Goal: Navigation & Orientation: Understand site structure

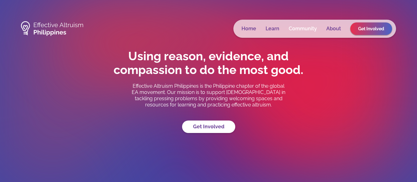
click at [298, 29] on link "Community" at bounding box center [303, 29] width 28 height 6
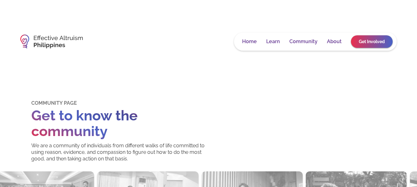
click at [339, 44] on link "About" at bounding box center [334, 41] width 15 height 6
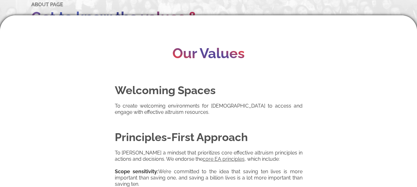
scroll to position [8, 0]
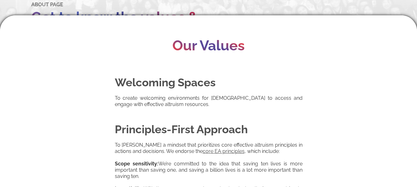
click at [366, 15] on div at bounding box center [208, 90] width 417 height 187
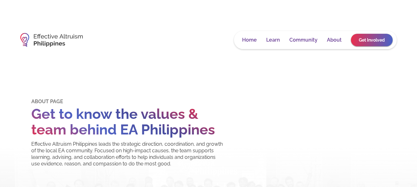
scroll to position [0, 0]
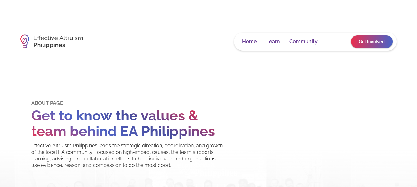
click at [334, 43] on link "About" at bounding box center [334, 41] width 15 height 6
click at [332, 42] on link "About" at bounding box center [334, 41] width 15 height 6
click at [310, 40] on link "Community" at bounding box center [303, 41] width 28 height 6
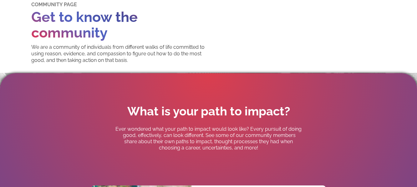
scroll to position [94, 0]
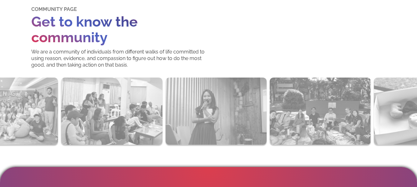
drag, startPoint x: 306, startPoint y: 117, endPoint x: 285, endPoint y: 117, distance: 20.7
click at [285, 117] on div "COMMUNITY PAGE Get to know the community We are a community of individuals from…" at bounding box center [208, 170] width 417 height 330
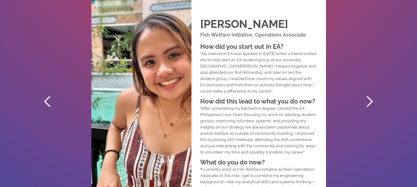
scroll to position [376, 0]
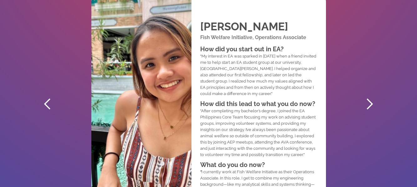
click at [370, 110] on div "next slide" at bounding box center [369, 104] width 13 height 13
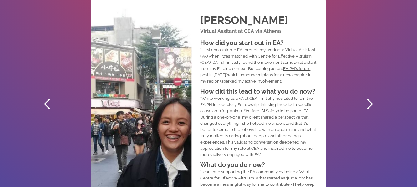
click at [370, 110] on div "next slide" at bounding box center [369, 104] width 13 height 13
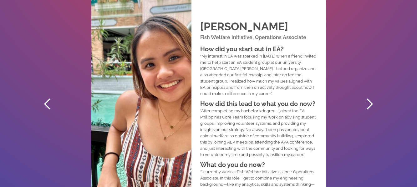
click at [370, 110] on div "next slide" at bounding box center [369, 104] width 13 height 13
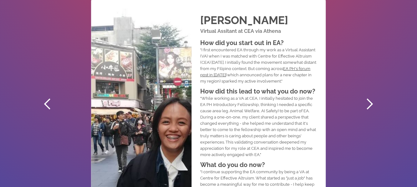
click at [370, 110] on div "next slide" at bounding box center [369, 104] width 13 height 13
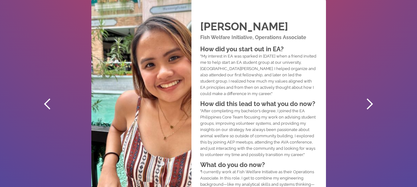
click at [370, 110] on div "next slide" at bounding box center [369, 104] width 13 height 13
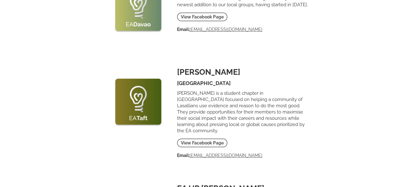
scroll to position [814, 0]
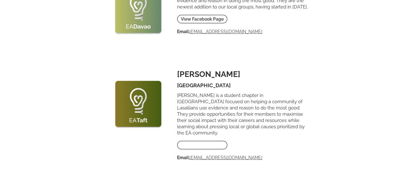
click at [212, 141] on link "View Facebook Page" at bounding box center [202, 145] width 50 height 9
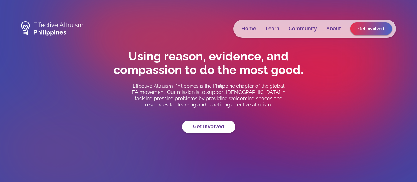
click at [250, 25] on div "Home Learn Community About Get Involved" at bounding box center [314, 29] width 163 height 18
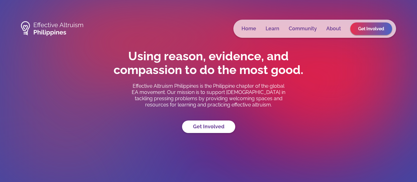
click at [249, 32] on div "Home Learn Community About Get Involved" at bounding box center [314, 29] width 163 height 18
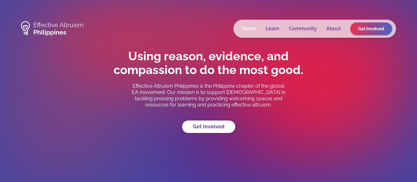
click at [248, 28] on link "Home" at bounding box center [249, 29] width 15 height 6
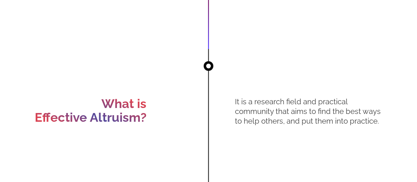
scroll to position [407, 0]
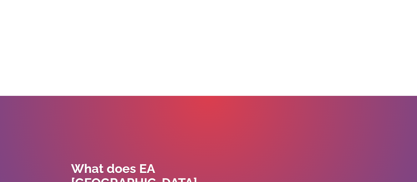
scroll to position [2222, 0]
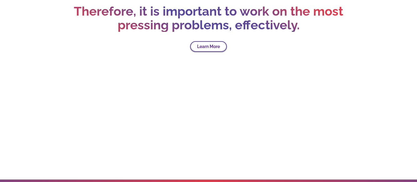
click at [210, 57] on section "Therefore, it is important to work on the most pressing problems, effectively. …" at bounding box center [208, 23] width 417 height 313
click at [213, 52] on link "Learn More" at bounding box center [208, 46] width 37 height 11
click at [202, 52] on link "Learn More" at bounding box center [208, 46] width 37 height 11
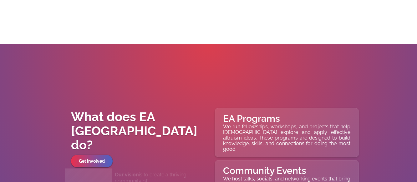
scroll to position [2441, 0]
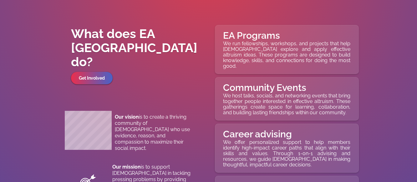
click at [282, 46] on p "We run fellowships, workshops, and projects that help [DEMOGRAPHIC_DATA] explor…" at bounding box center [286, 55] width 127 height 28
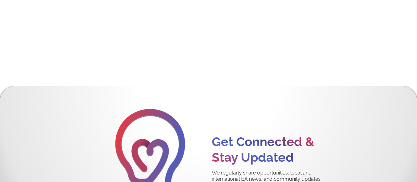
scroll to position [2879, 0]
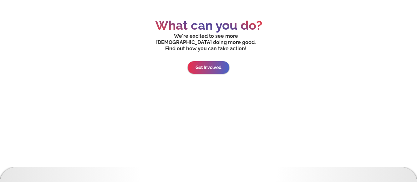
click at [210, 61] on link "Get Involved" at bounding box center [209, 67] width 42 height 13
click at [211, 61] on link "Get Involved" at bounding box center [209, 67] width 42 height 13
click at [211, 61] on link "Get Involved" at bounding box center [208, 68] width 45 height 14
click at [211, 61] on link "Get Involved" at bounding box center [209, 67] width 42 height 13
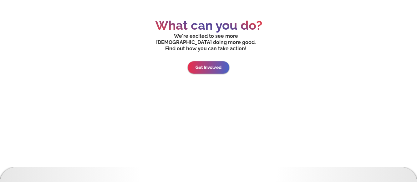
click at [211, 61] on link "Get Involved" at bounding box center [209, 67] width 42 height 13
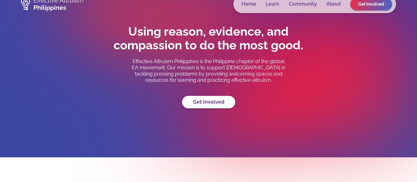
scroll to position [0, 0]
